Goal: Transaction & Acquisition: Purchase product/service

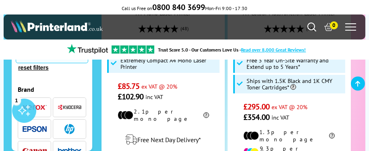
scroll to position [14, 0]
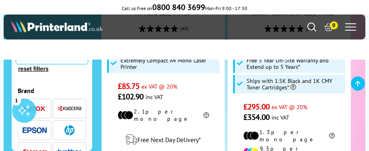
click at [39, 127] on img "button" at bounding box center [35, 130] width 24 height 6
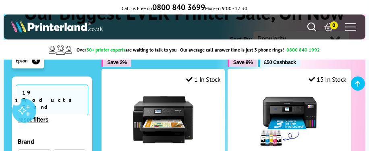
scroll to position [88, 0]
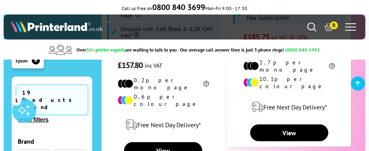
scroll to position [651, 0]
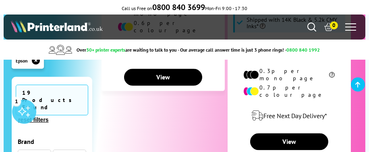
scroll to position [1990, 0]
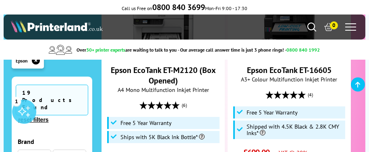
scroll to position [181, 0]
click at [218, 118] on li "Free 5 Year Warranty" at bounding box center [163, 123] width 112 height 12
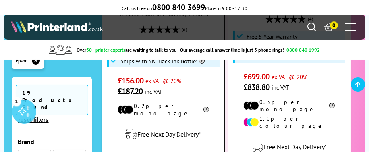
scroll to position [257, 0]
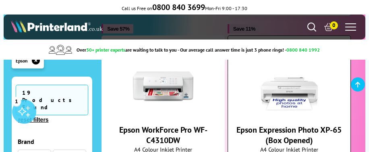
click at [339, 131] on span "Epson Expression Photo XP-65 (Box Opened)" at bounding box center [289, 134] width 110 height 21
click at [339, 145] on div "Epson Expression Photo XP-65 (Box Opened) A4 Colour Inkjet Printer £82.00 ex VA…" at bounding box center [289, 119] width 114 height 126
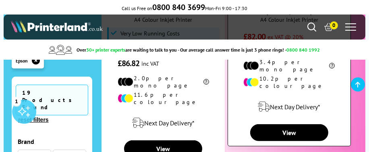
scroll to position [557, 0]
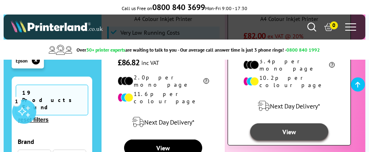
click at [313, 123] on link "View" at bounding box center [289, 131] width 78 height 17
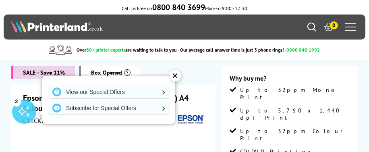
scroll to position [16, 0]
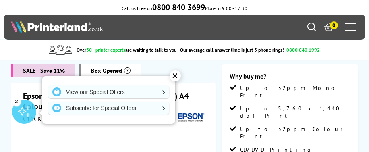
click at [176, 75] on div "✕" at bounding box center [175, 75] width 11 height 11
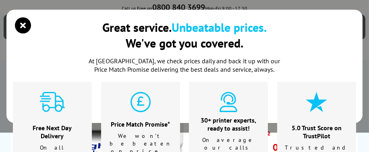
scroll to position [155, 0]
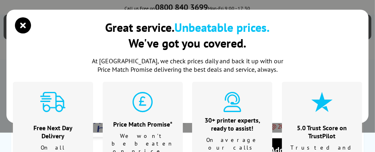
click at [340, 60] on div "At [GEOGRAPHIC_DATA], we check prices daily and back it up with our Price Match…" at bounding box center [187, 141] width 349 height 168
click at [22, 28] on icon "close modal" at bounding box center [23, 25] width 16 height 16
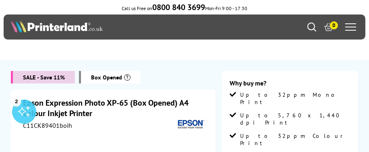
scroll to position [0, 0]
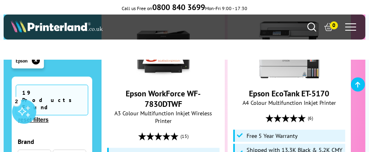
scroll to position [1168, 0]
